Goal: Task Accomplishment & Management: Manage account settings

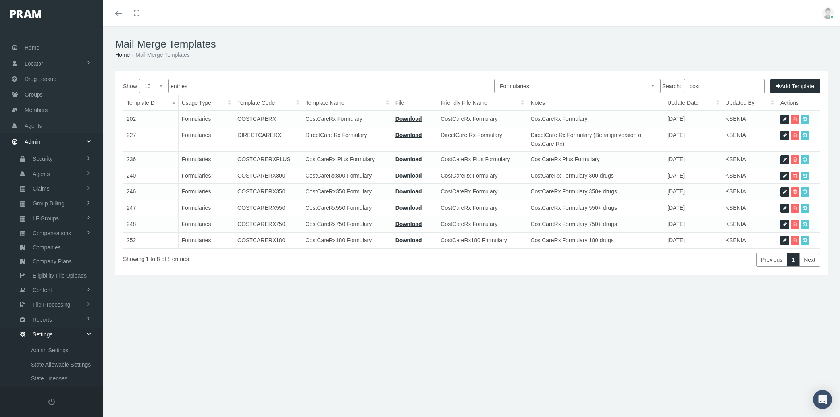
select select "6"
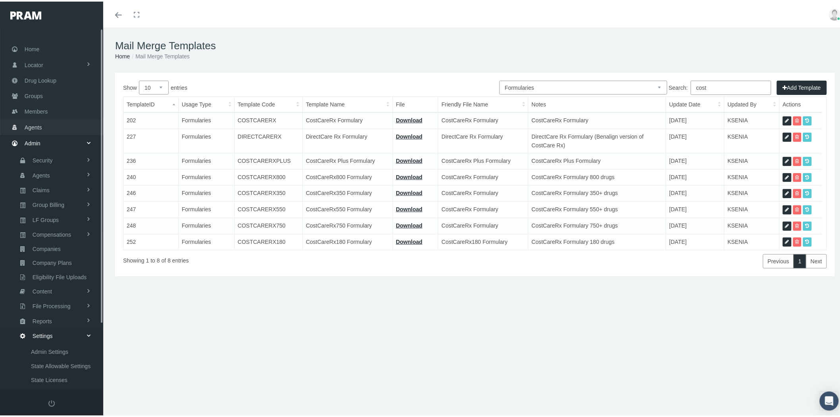
drag, startPoint x: 44, startPoint y: 126, endPoint x: 50, endPoint y: 126, distance: 5.6
click at [44, 126] on link "Agents" at bounding box center [51, 125] width 103 height 15
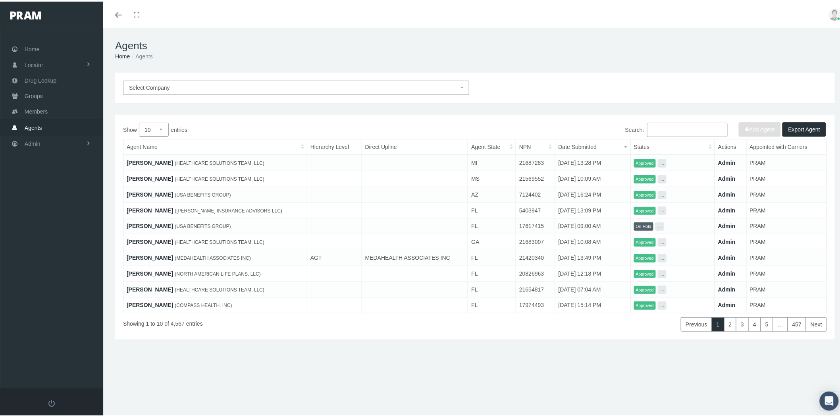
click at [666, 132] on input "Search:" at bounding box center [687, 128] width 81 height 14
paste input "Jeff Crooks"
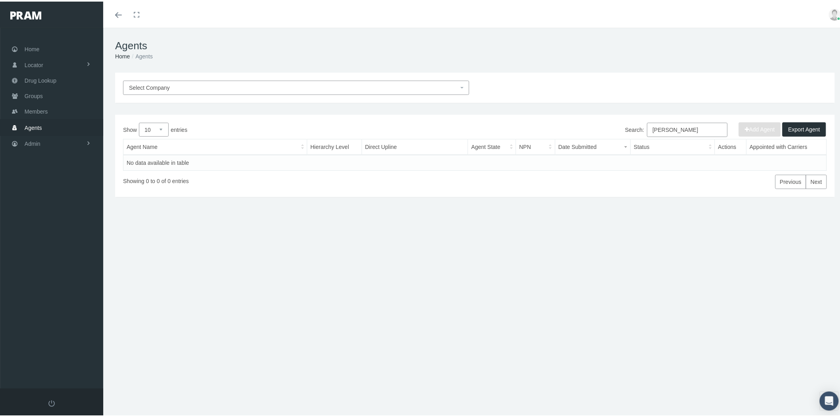
drag, startPoint x: 652, startPoint y: 126, endPoint x: 633, endPoint y: 125, distance: 19.9
click at [633, 125] on label "Search: Jeff Crooks" at bounding box center [676, 128] width 102 height 14
click at [647, 125] on input "Jeff Crooks" at bounding box center [687, 128] width 81 height 14
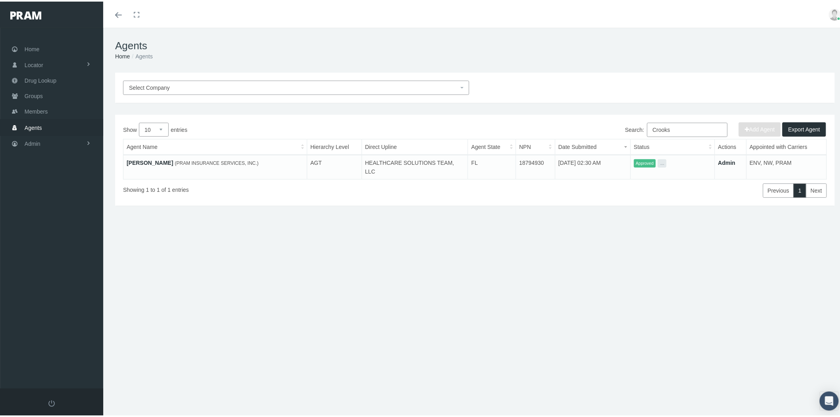
type input "Crooks"
click at [154, 162] on link "[PERSON_NAME]" at bounding box center [150, 161] width 46 height 6
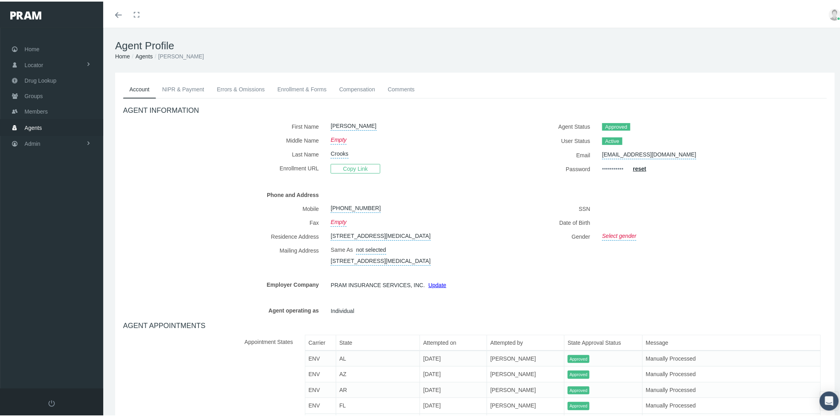
click at [355, 85] on link "Compensation" at bounding box center [357, 87] width 48 height 17
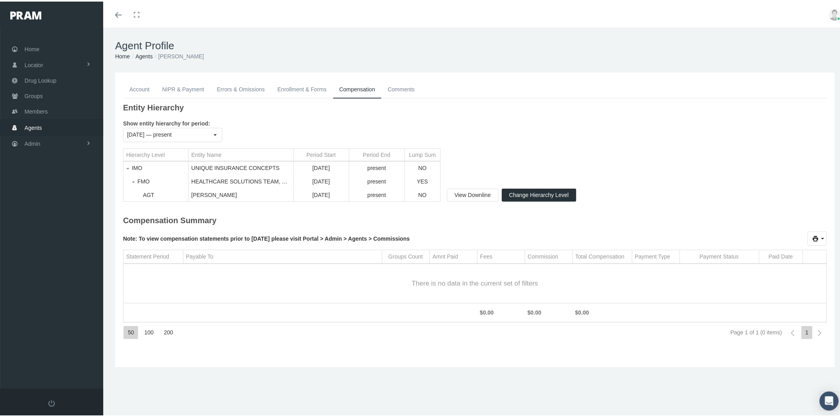
click at [141, 86] on link "Account" at bounding box center [139, 87] width 33 height 17
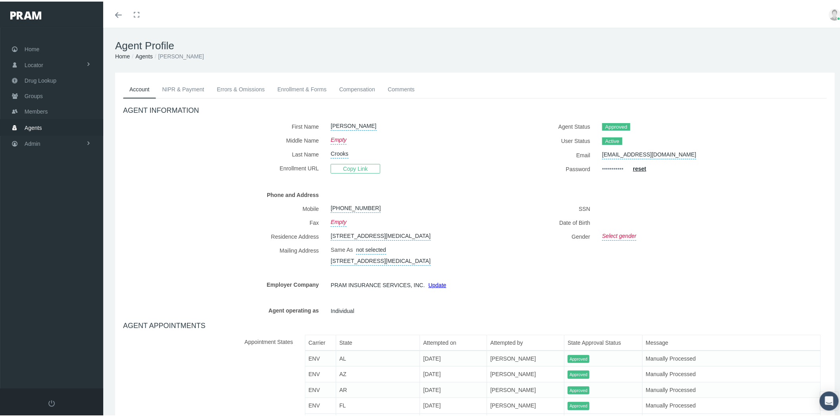
click at [344, 86] on link "Compensation" at bounding box center [357, 87] width 48 height 17
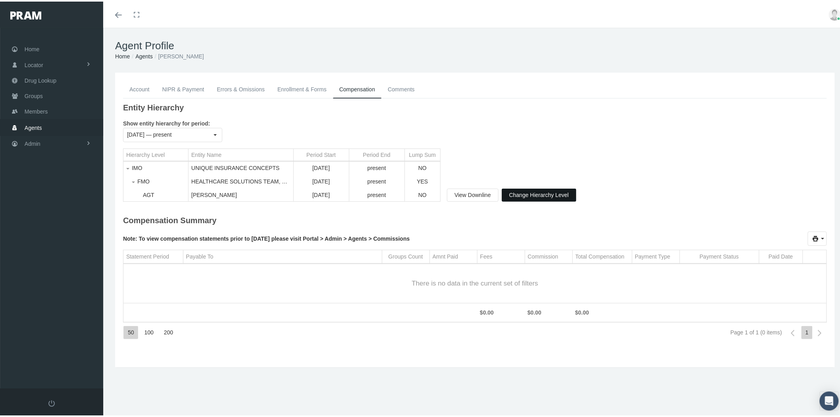
click at [527, 192] on span "Change Hierarchy Level" at bounding box center [539, 193] width 60 height 6
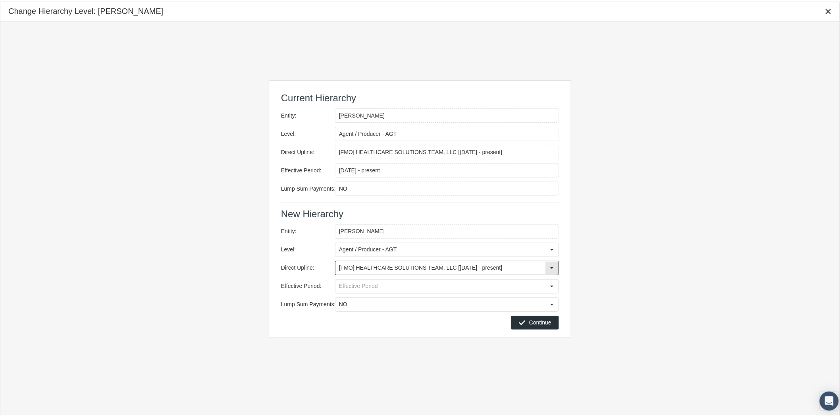
click at [551, 264] on div "Select" at bounding box center [552, 266] width 13 height 13
drag, startPoint x: 525, startPoint y: 265, endPoint x: 318, endPoint y: 271, distance: 206.6
click at [318, 271] on div "Direct Upline: [FMO] HEALTHCARE SOLUTIONS TEAM, LLC [November 2019 - present]prm" at bounding box center [420, 264] width 278 height 18
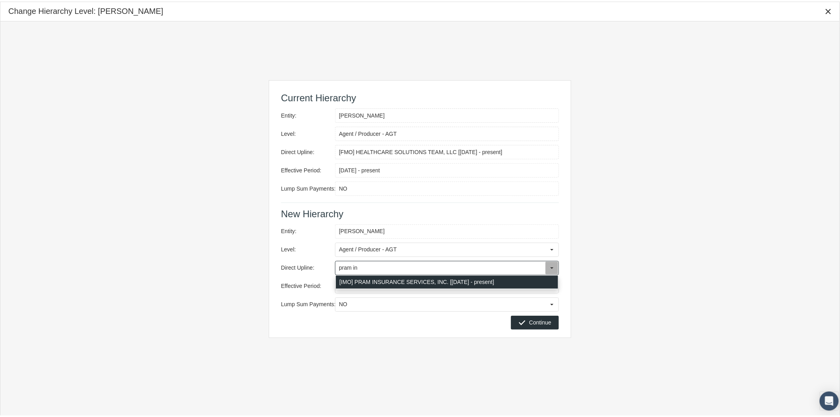
click at [364, 276] on div "[IMO] PRAM INSURANCE SERVICES, INC. [January 2017 - present]" at bounding box center [447, 280] width 222 height 13
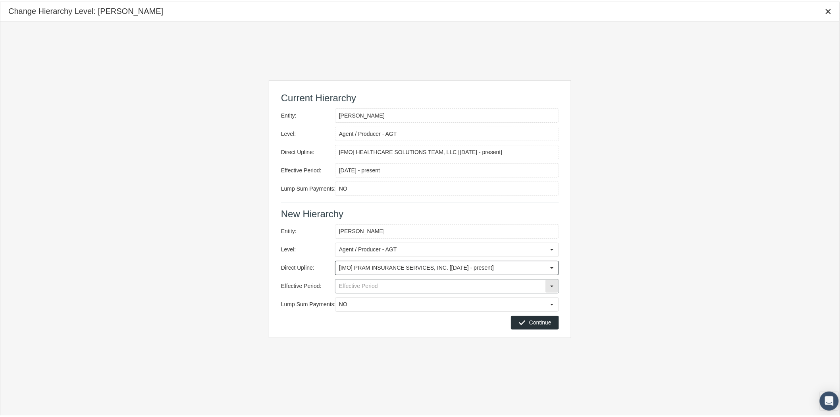
type input "[IMO] PRAM INSURANCE SERVICES, INC. [January 2017 - present]"
click at [390, 280] on input "Effective Period:" at bounding box center [441, 285] width 210 height 14
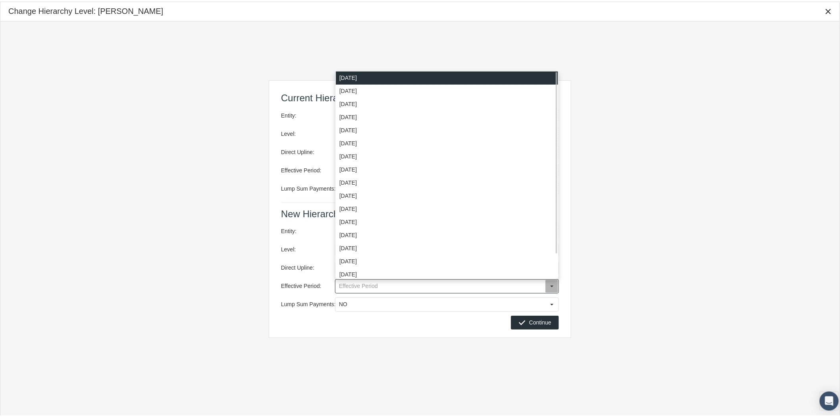
click at [383, 77] on div "October 2025" at bounding box center [447, 76] width 222 height 13
type input "October 2025"
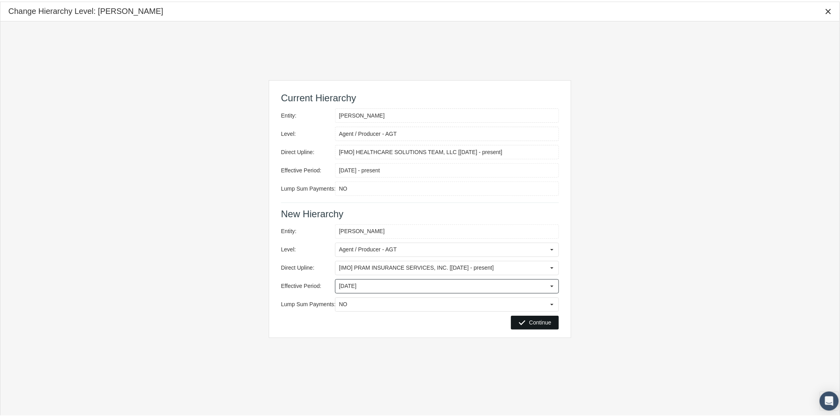
click at [537, 322] on span "Continue" at bounding box center [540, 321] width 22 height 6
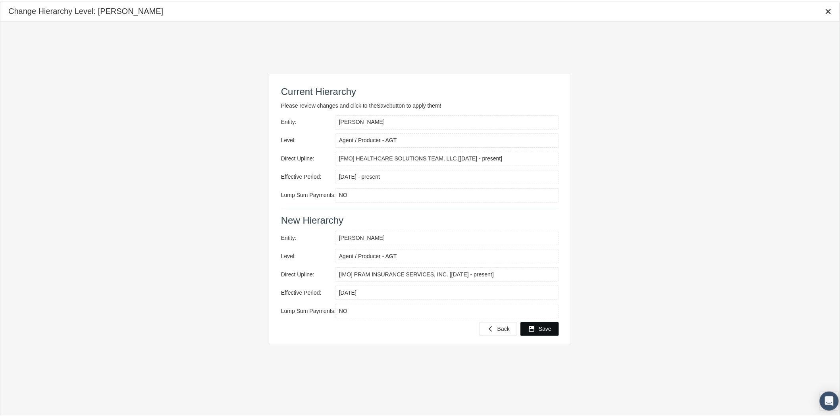
click at [545, 329] on span "Save" at bounding box center [545, 327] width 13 height 6
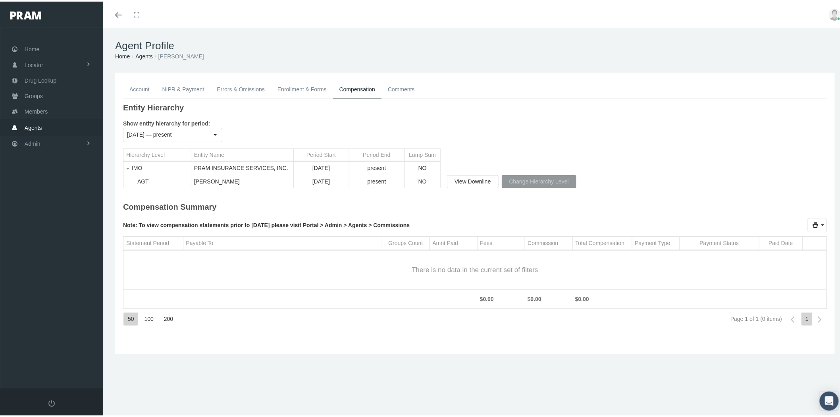
click at [170, 83] on link "NIPR & Payment" at bounding box center [183, 87] width 55 height 17
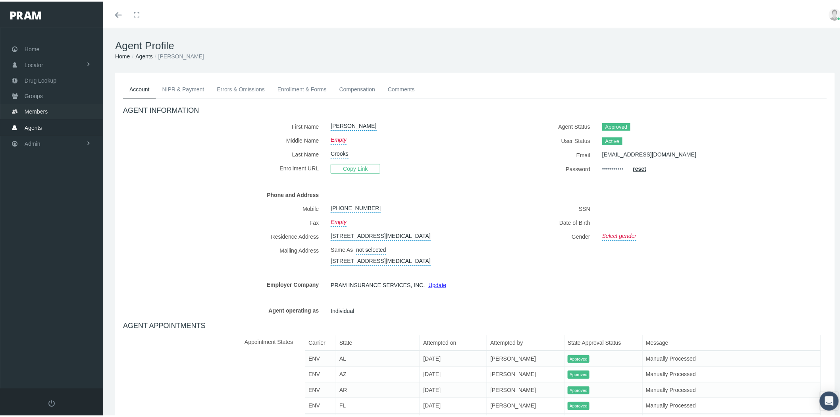
click at [65, 106] on link "Members" at bounding box center [51, 109] width 103 height 15
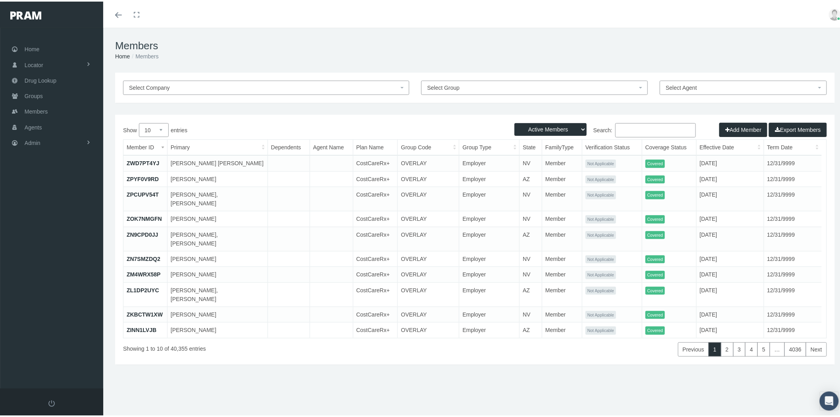
click at [685, 89] on span "Select Agent" at bounding box center [681, 86] width 31 height 6
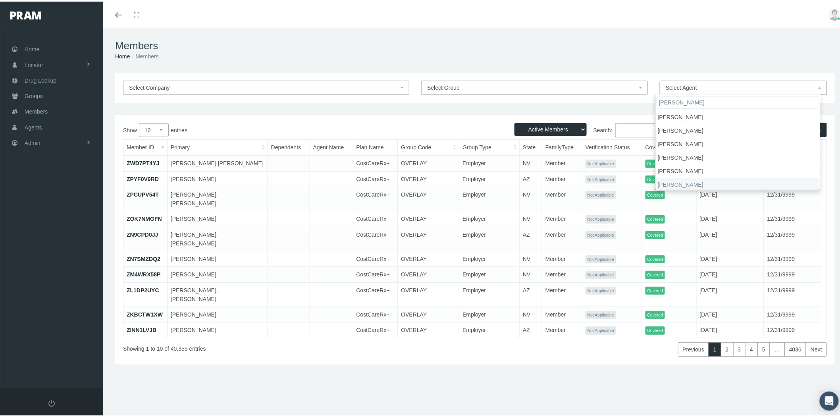
type input "[PERSON_NAME]"
select select "6056"
